Goal: Submit feedback/report problem: Submit feedback/report problem

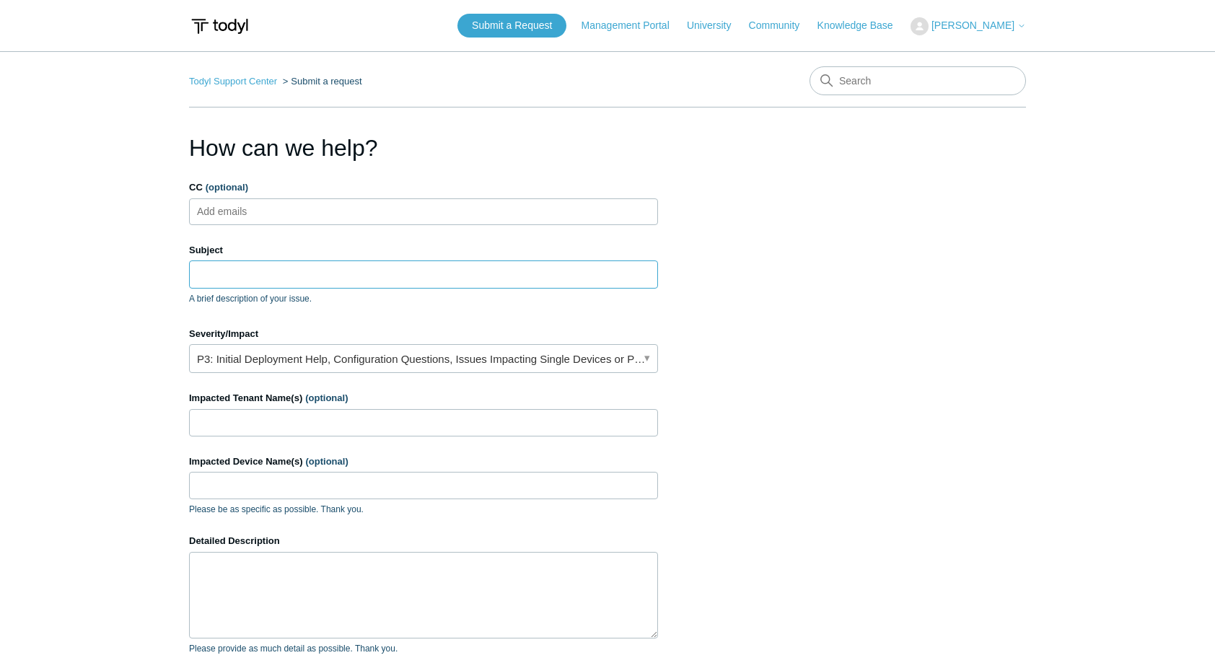
click at [340, 266] on input "Subject" at bounding box center [423, 273] width 469 height 27
paste input "[URL][DOMAIN_NAME]"
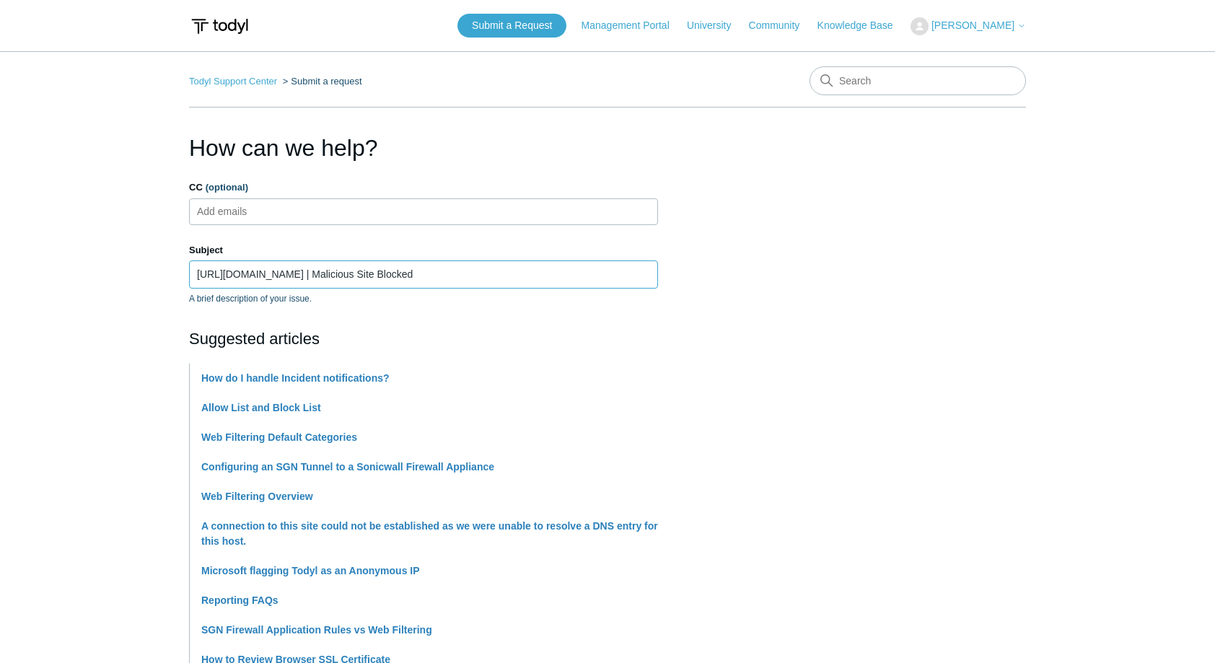
type input "[URL][DOMAIN_NAME] | Malicious Site Blocked"
click at [133, 293] on main "Todyl Support Center Submit a request How can we help? CC (optional) Add emails…" at bounding box center [607, 605] width 1215 height 1109
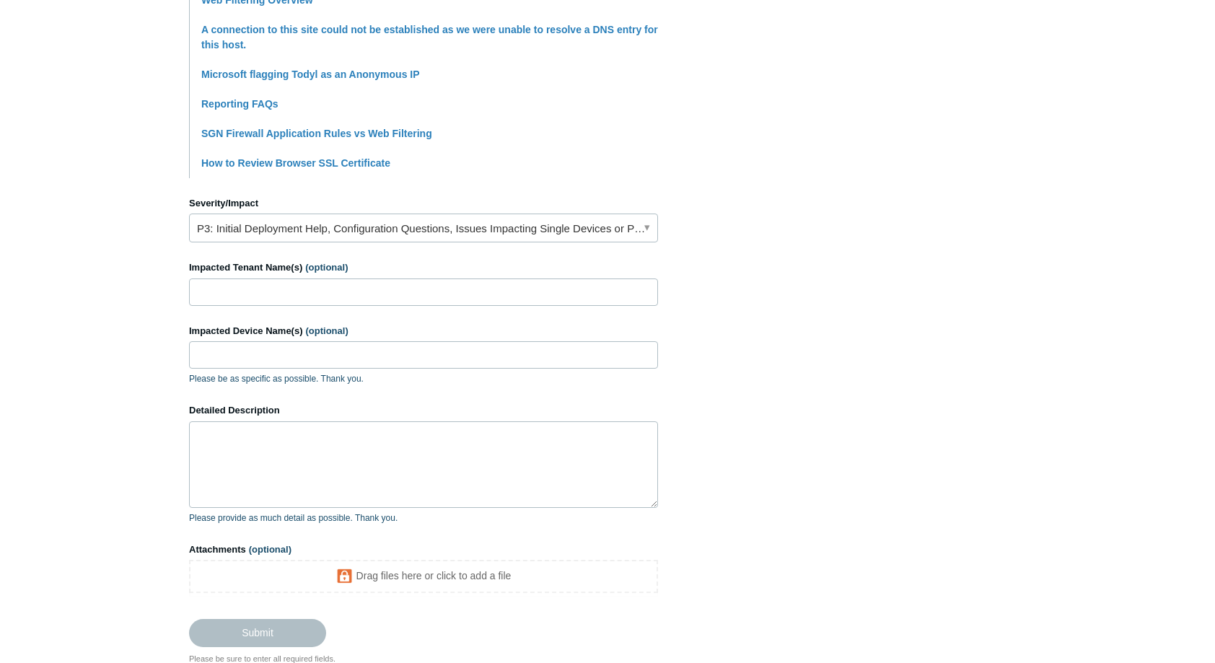
scroll to position [505, 0]
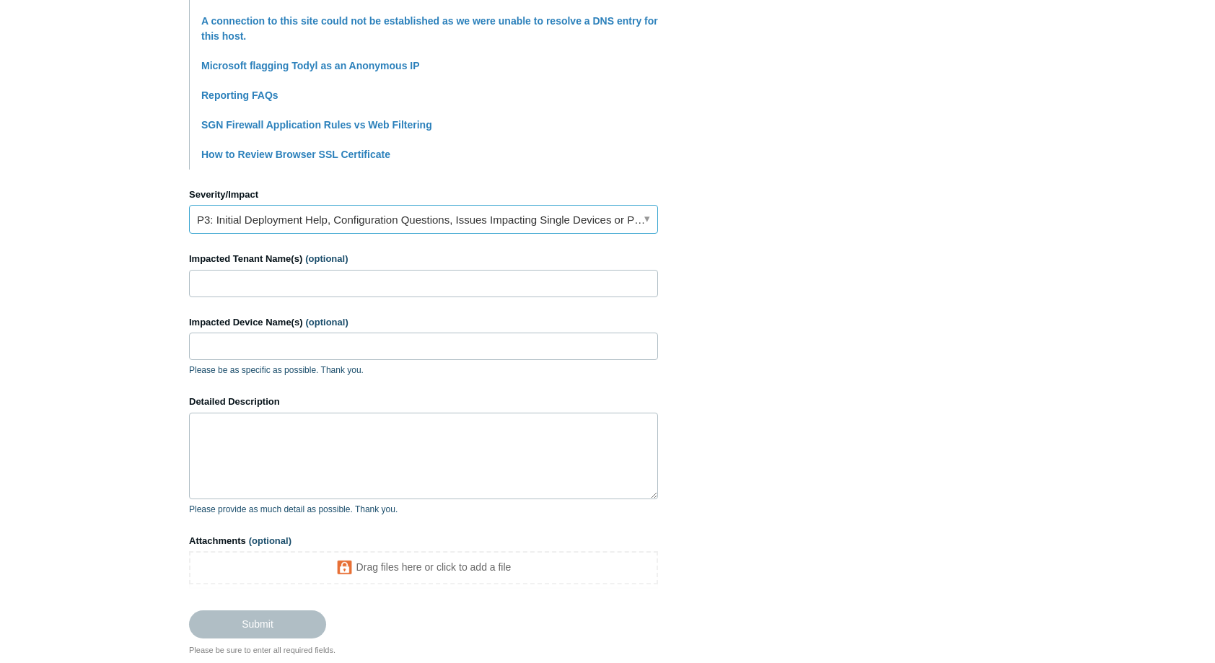
click at [564, 224] on link "P3: Initial Deployment Help, Configuration Questions, Issues Impacting Single D…" at bounding box center [423, 219] width 469 height 29
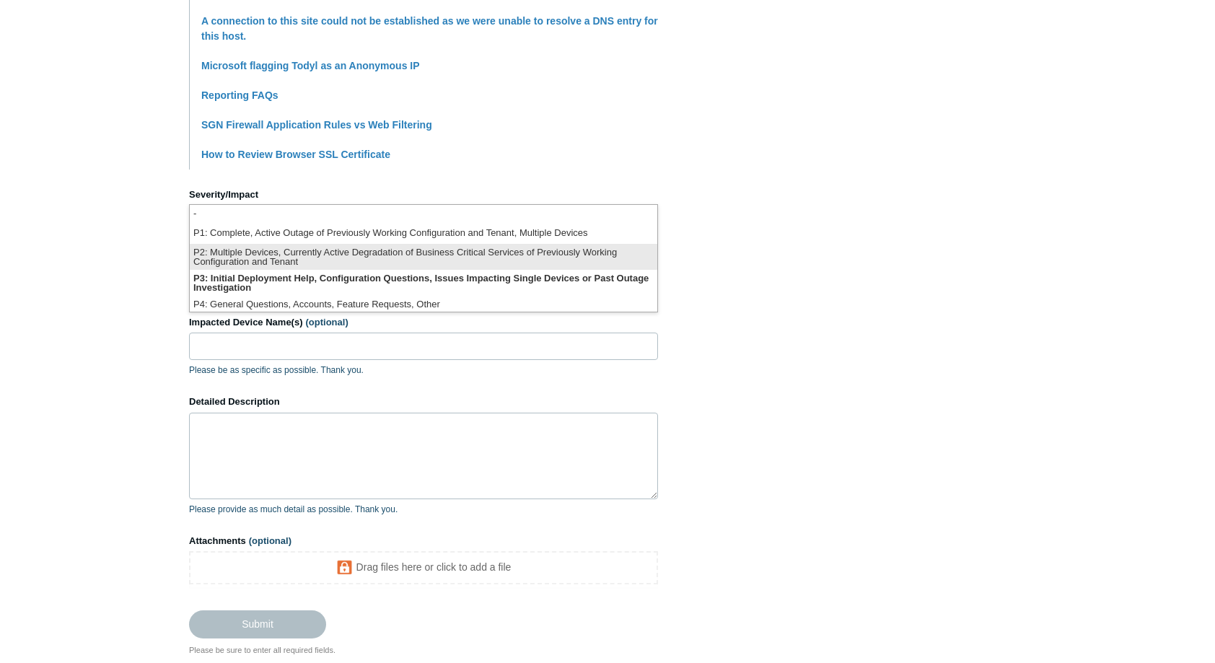
click at [485, 263] on li "P2: Multiple Devices, Currently Active Degradation of Business Critical Service…" at bounding box center [423, 257] width 467 height 26
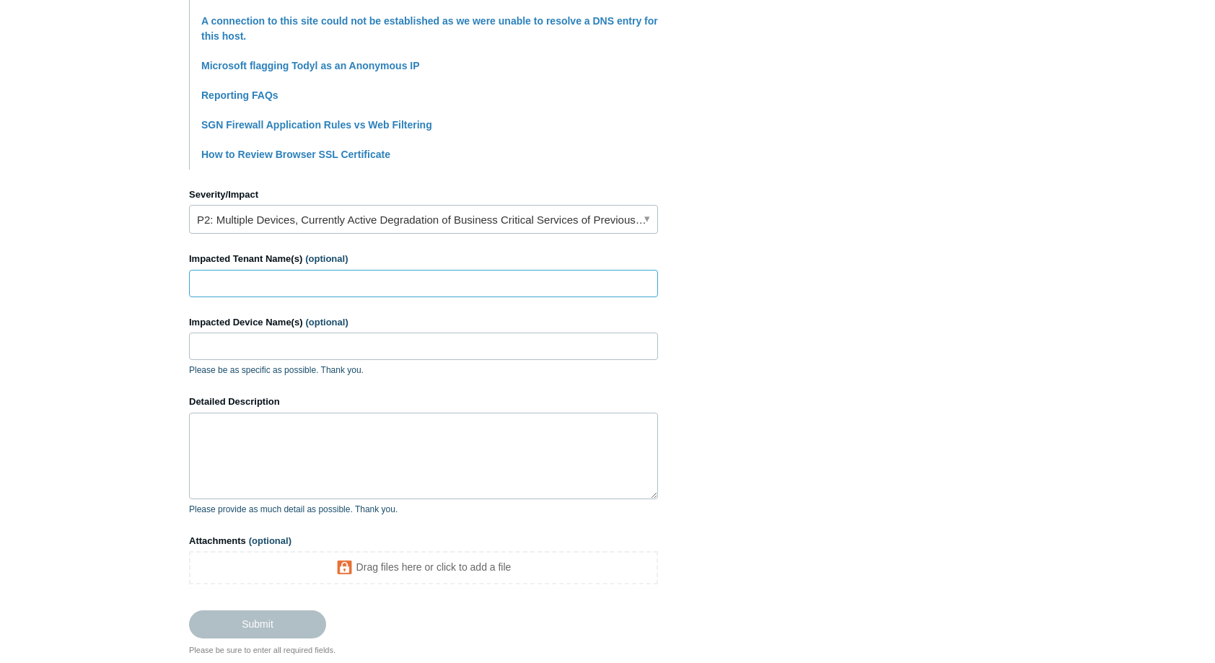
click at [426, 276] on input "Impacted Tenant Name(s) (optional)" at bounding box center [423, 283] width 469 height 27
type input "Signworks"
click at [292, 333] on input "Impacted Device Name(s) (optional)" at bounding box center [423, 346] width 469 height 27
type input "all"
type textarea "C"
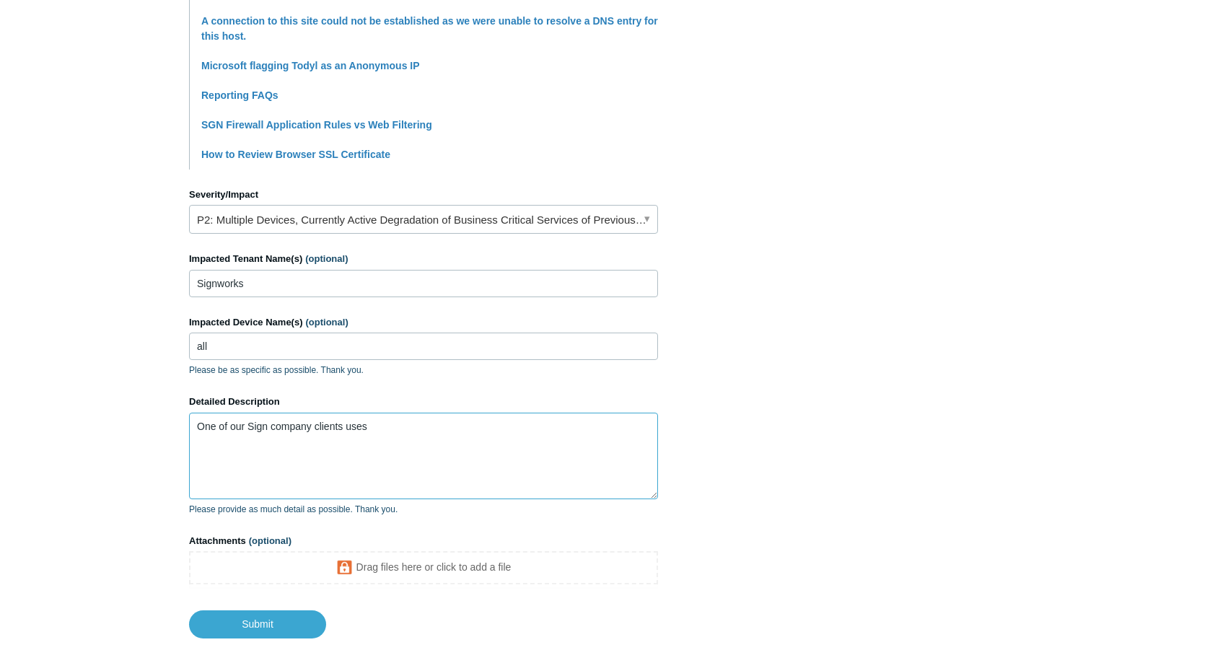
paste textarea "[URL][DOMAIN_NAME]"
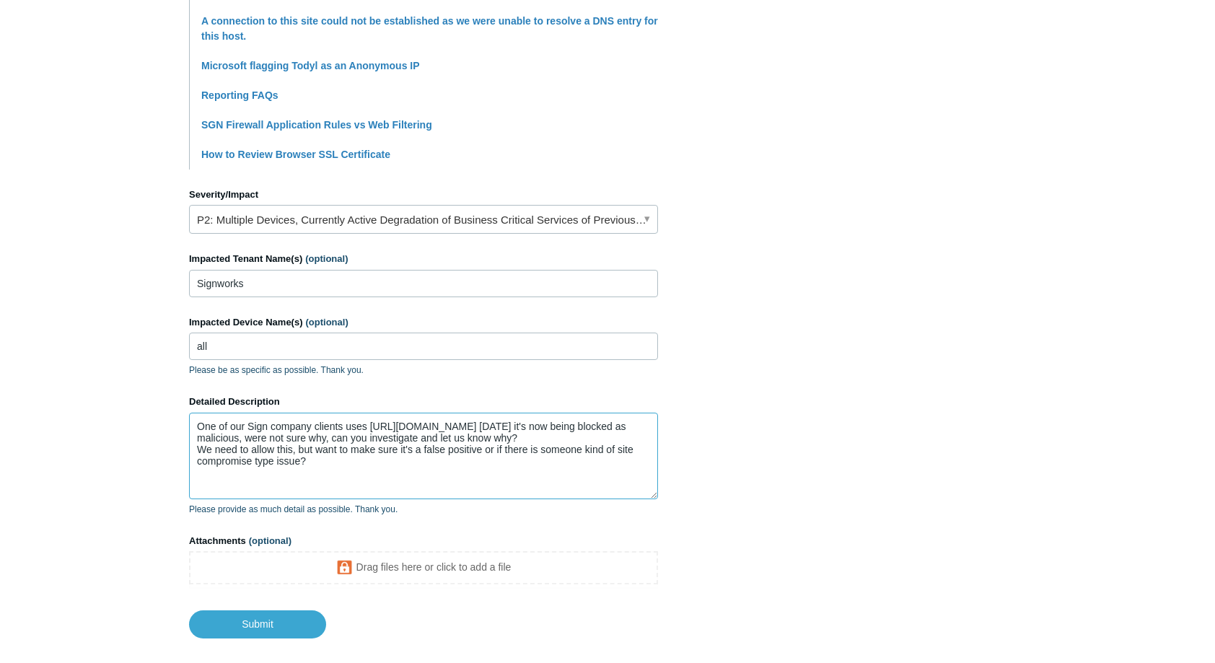
click at [346, 452] on textarea "One of our Sign company clients uses [URL][DOMAIN_NAME] [DATE] it's now being b…" at bounding box center [423, 456] width 469 height 87
click at [336, 460] on textarea "One of our Sign company clients uses [URL][DOMAIN_NAME] [DATE] it's now being b…" at bounding box center [423, 456] width 469 height 87
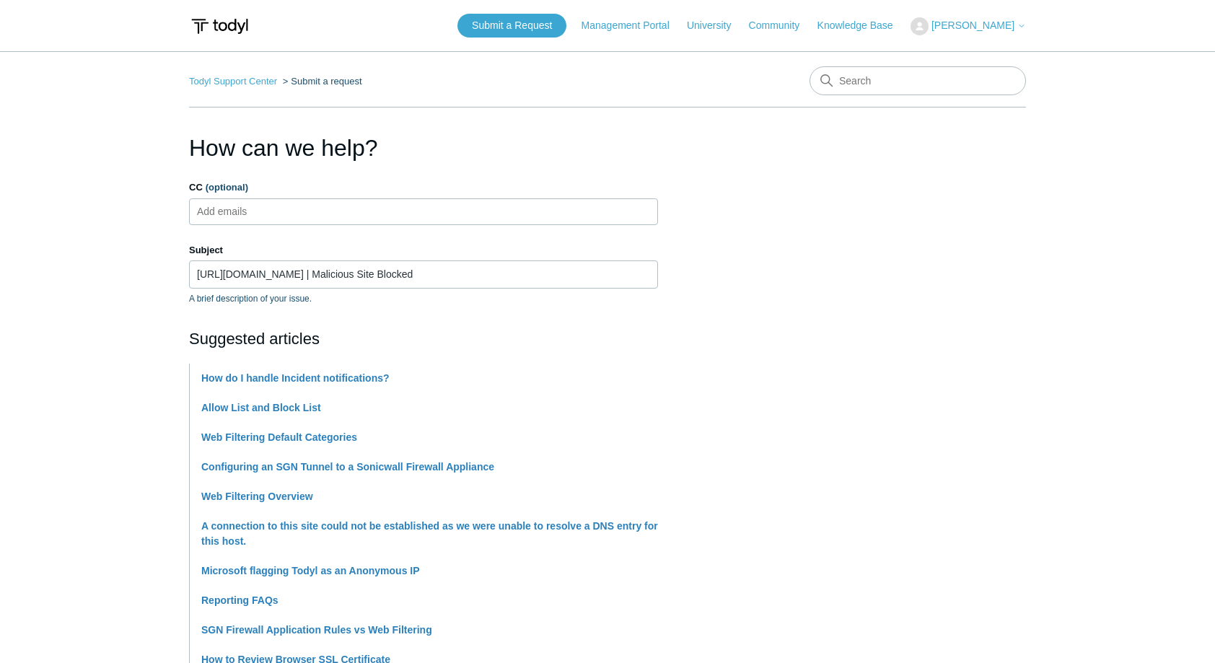
type textarea "One of our Sign company clients uses [URL][DOMAIN_NAME] [DATE] it's now being b…"
click at [196, 274] on input "[URL][DOMAIN_NAME] | Malicious Site Blocked" at bounding box center [423, 273] width 469 height 27
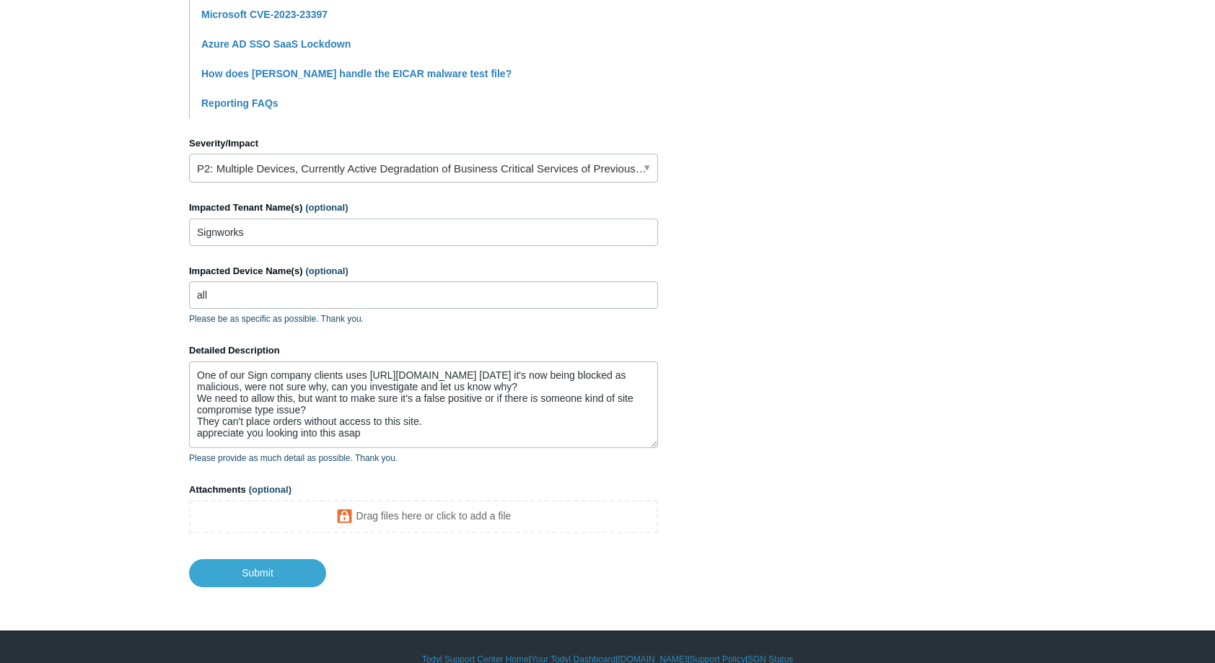
scroll to position [563, 0]
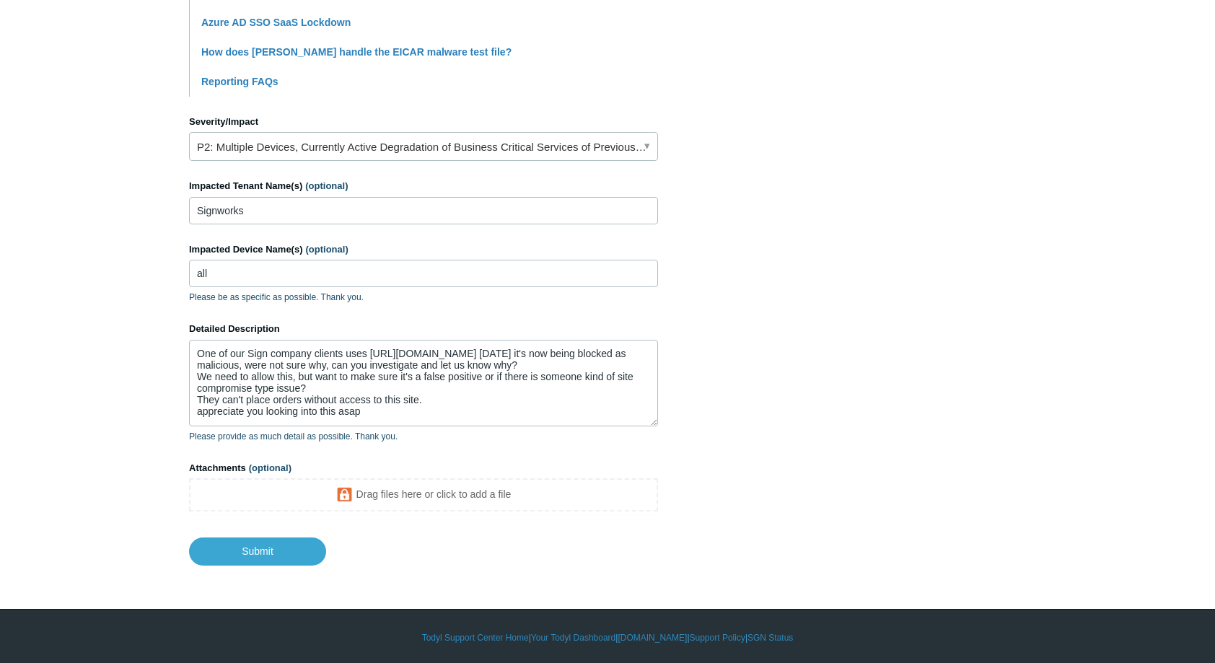
type input "Critical Business Ordering Site Blocked | [URL][DOMAIN_NAME] | Malicious Site B…"
click at [409, 415] on textarea "One of our Sign company clients uses [URL][DOMAIN_NAME] [DATE] it's now being b…" at bounding box center [423, 383] width 469 height 87
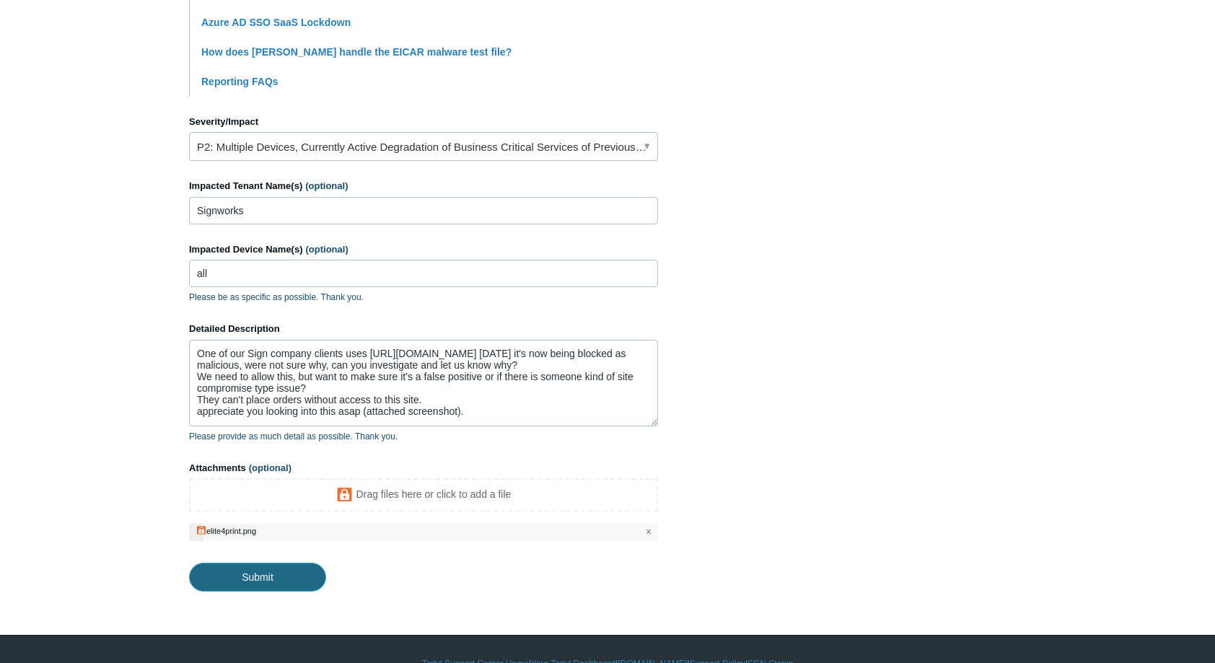
click at [287, 576] on input "Submit" at bounding box center [257, 577] width 137 height 29
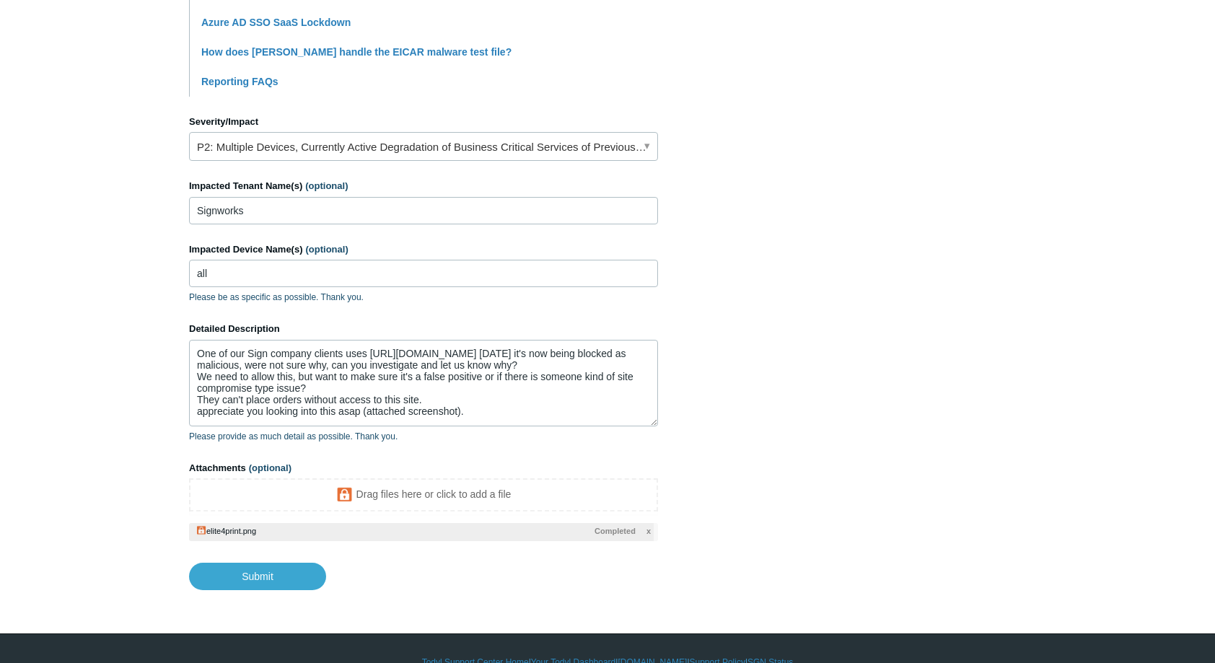
scroll to position [0, 0]
click at [880, 348] on section "How can we help? CC (optional) Add emails Subject Critical Business Ordering Si…" at bounding box center [607, 79] width 837 height 1022
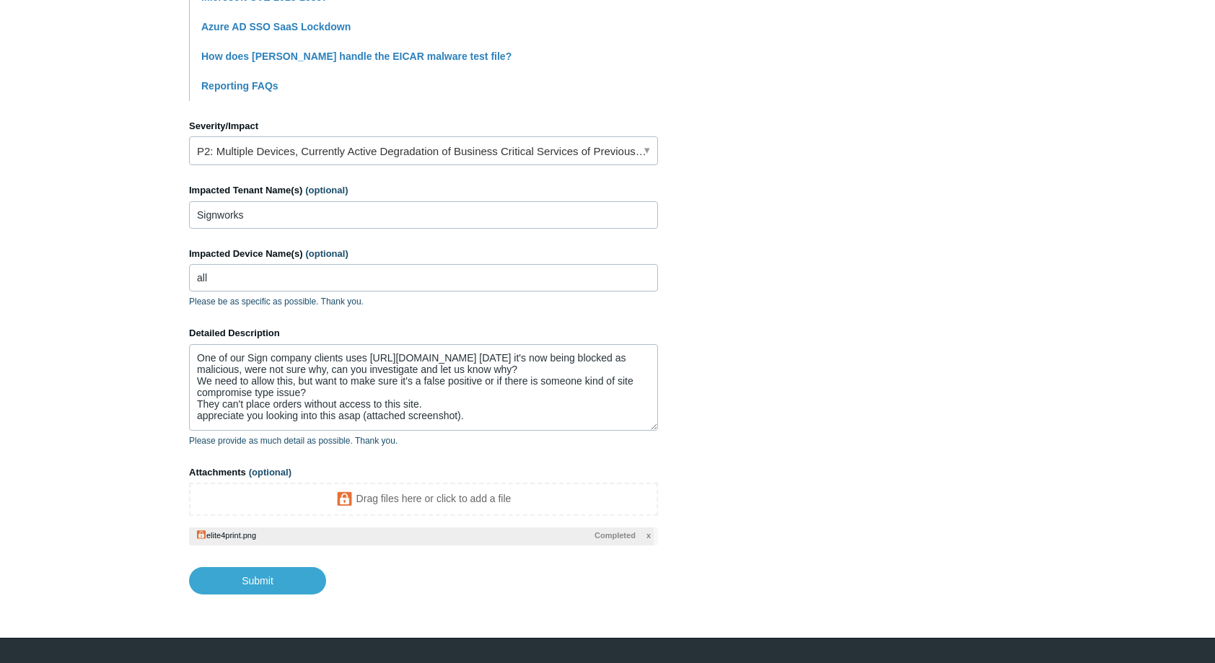
scroll to position [587, 0]
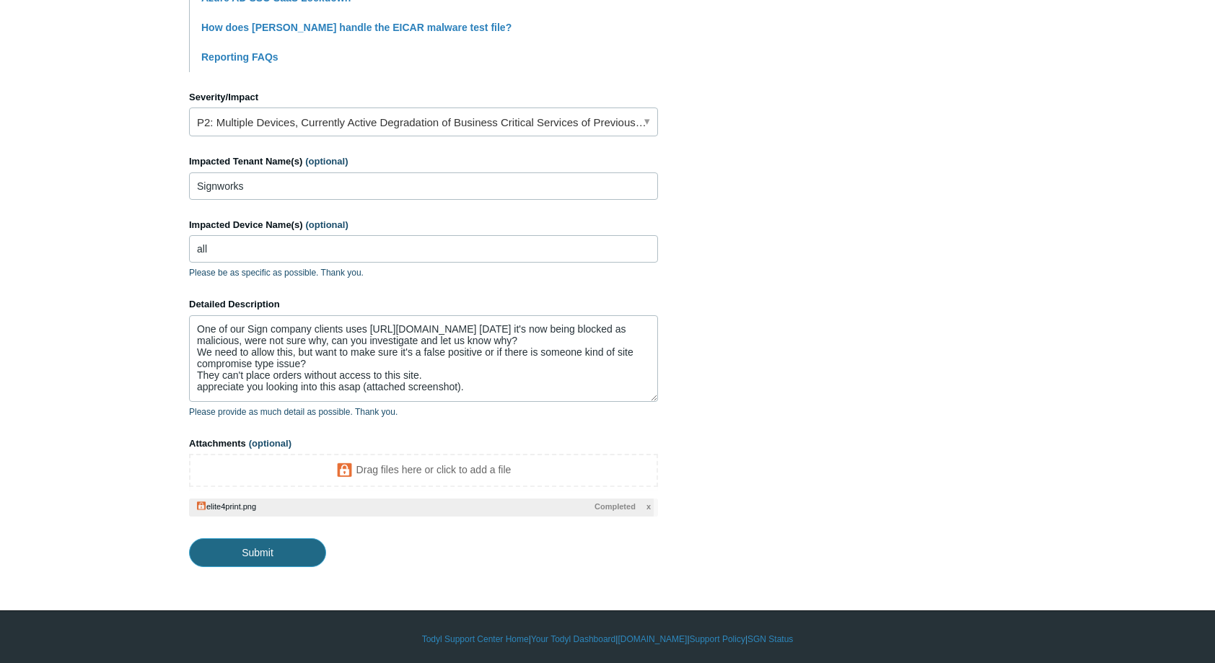
click at [284, 548] on input "Submit" at bounding box center [257, 552] width 137 height 29
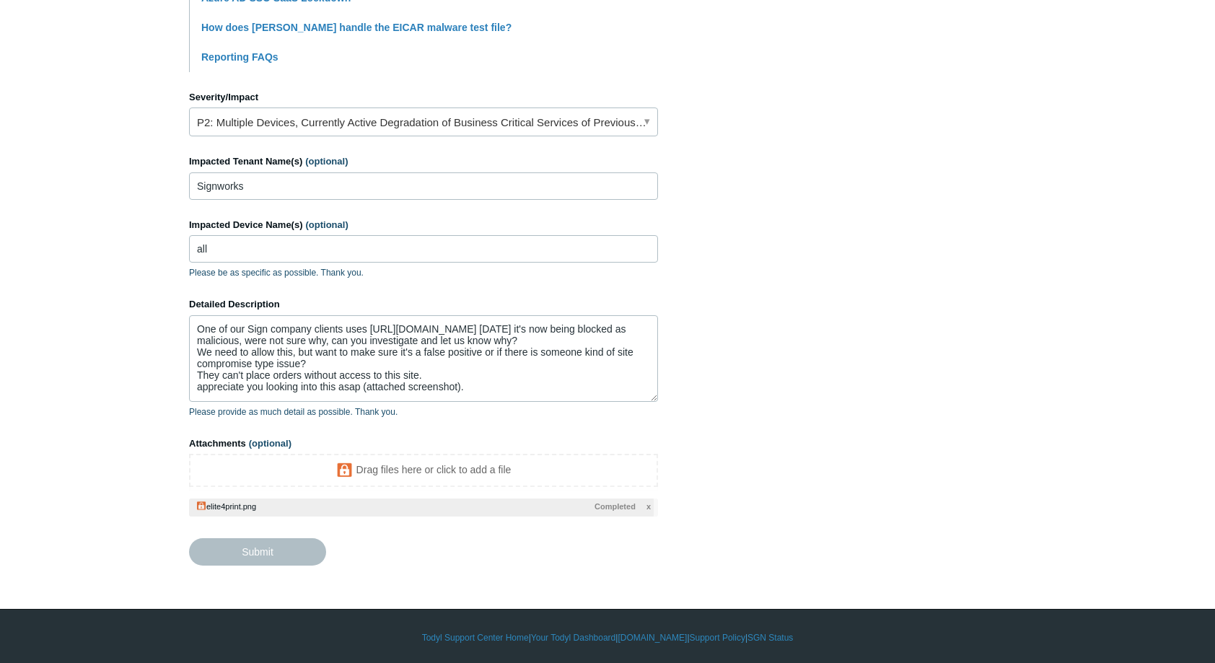
type textarea "One of our Sign company clients uses [URL][DOMAIN_NAME] [DATE] it's now being b…"
